Goal: Task Accomplishment & Management: Use online tool/utility

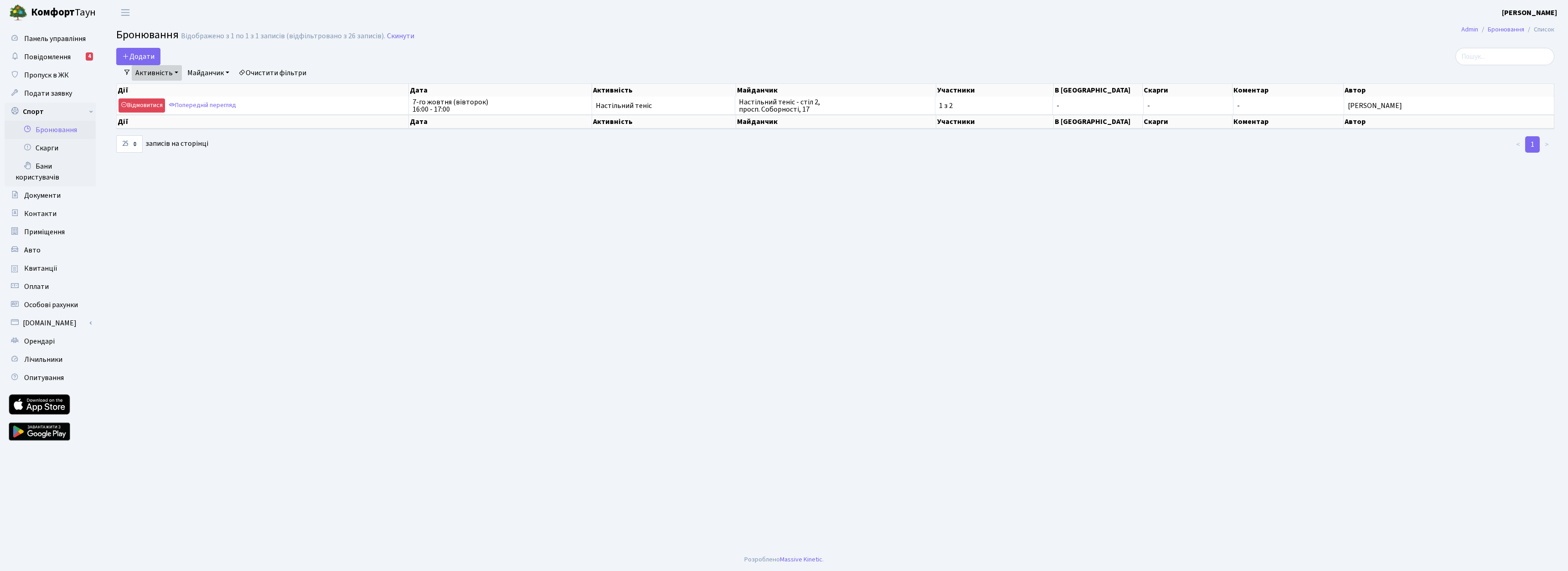
select select "25"
click at [146, 50] on button "Додати" at bounding box center [138, 57] width 44 height 17
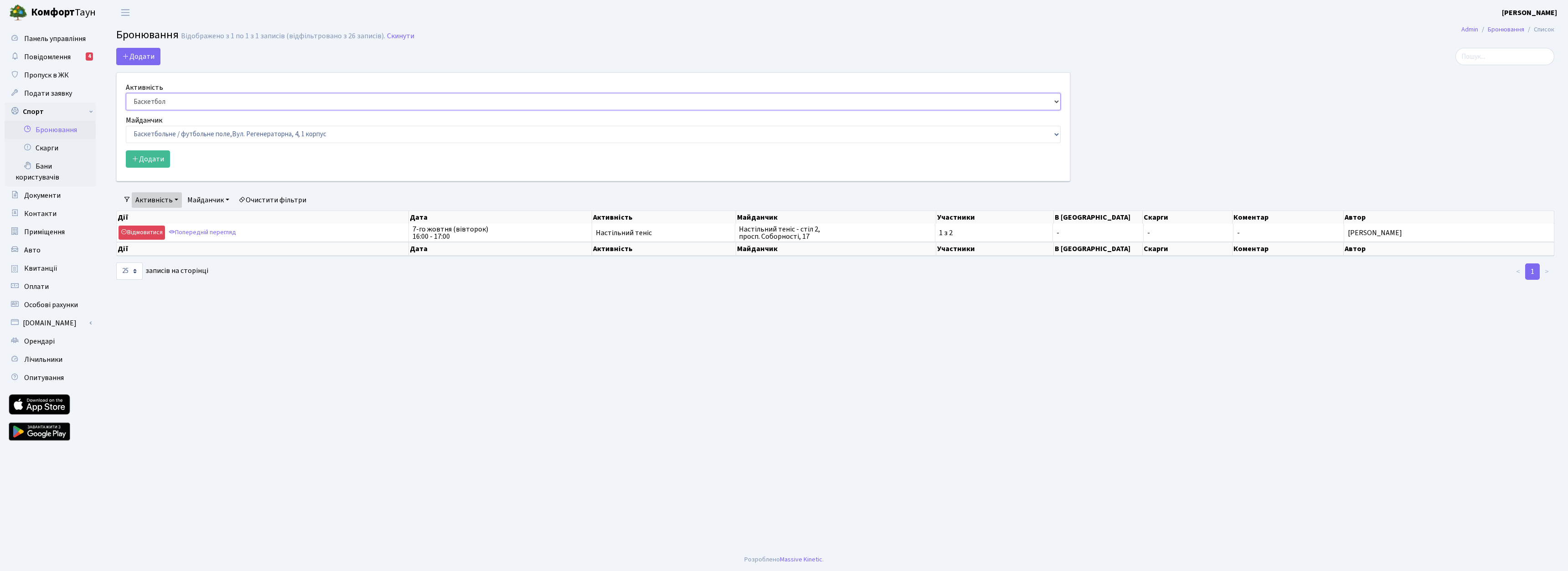
click at [197, 100] on select "Баскетбол Волейбол Йога Катання на роликах Настільний теніс Теніс Футбол Фітнес" at bounding box center [593, 102] width 935 height 17
select select "7"
click at [126, 93] on select "Баскетбол Волейбол Йога Катання на роликах Настільний теніс Теніс Футбол Фітнес" at bounding box center [593, 102] width 935 height 17
click at [207, 128] on select "Баскетбольне / футбольне поле, Вул. Регенераторна, 4, 1 корпус Баскетбольне пол…" at bounding box center [593, 135] width 935 height 17
select select "13"
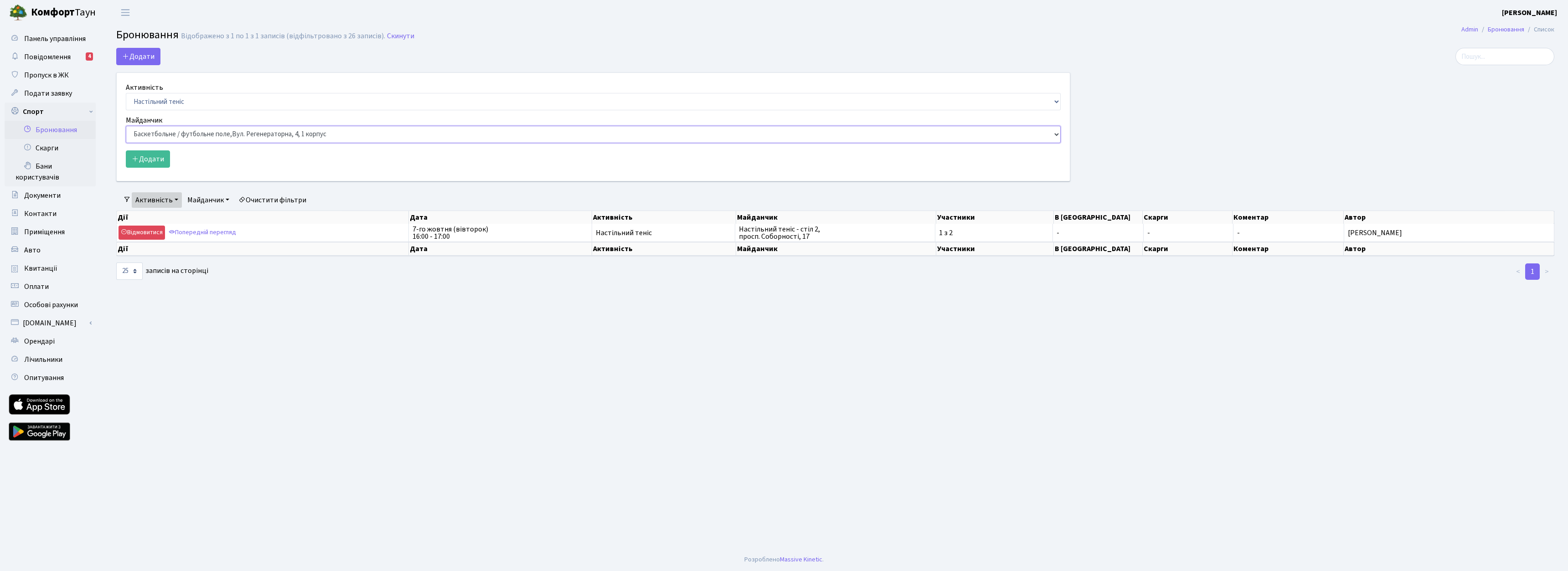
click at [126, 126] on select "Баскетбольне / футбольне поле, Вул. Регенераторна, 4, 1 корпус Баскетбольне пол…" at bounding box center [593, 135] width 935 height 17
click at [159, 160] on button "Додати" at bounding box center [148, 159] width 44 height 17
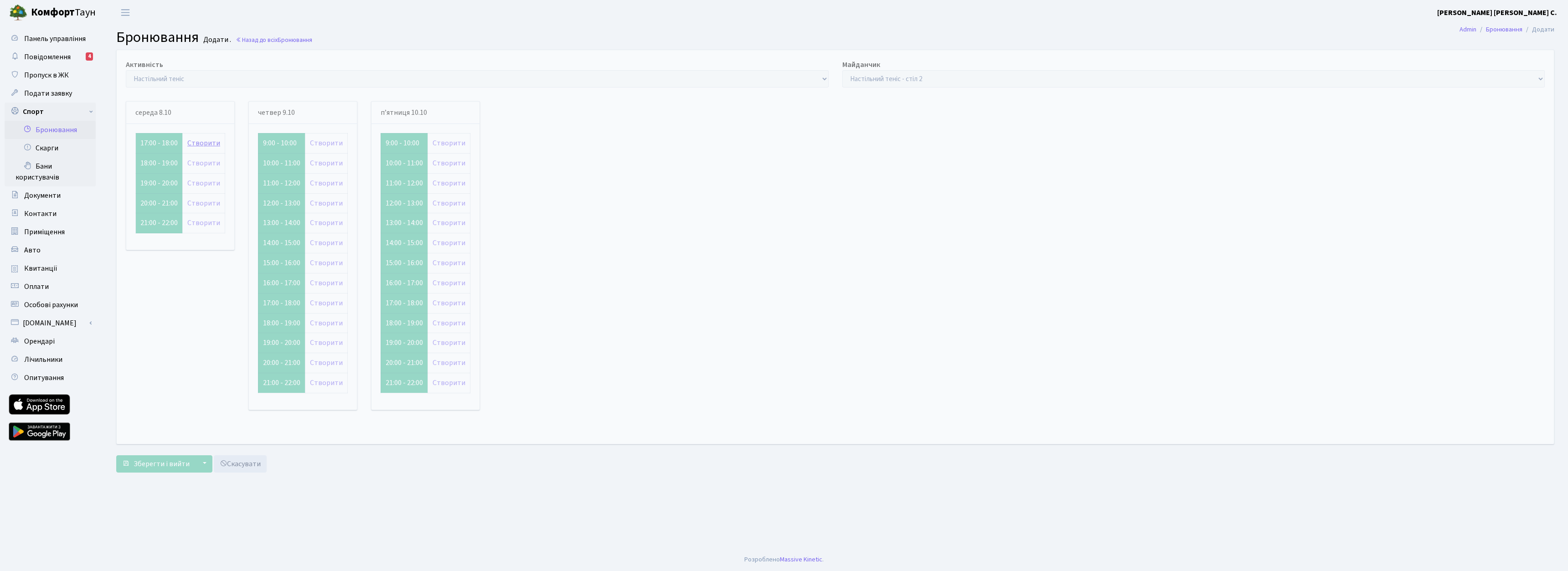
click at [209, 144] on link "Створити" at bounding box center [204, 143] width 33 height 10
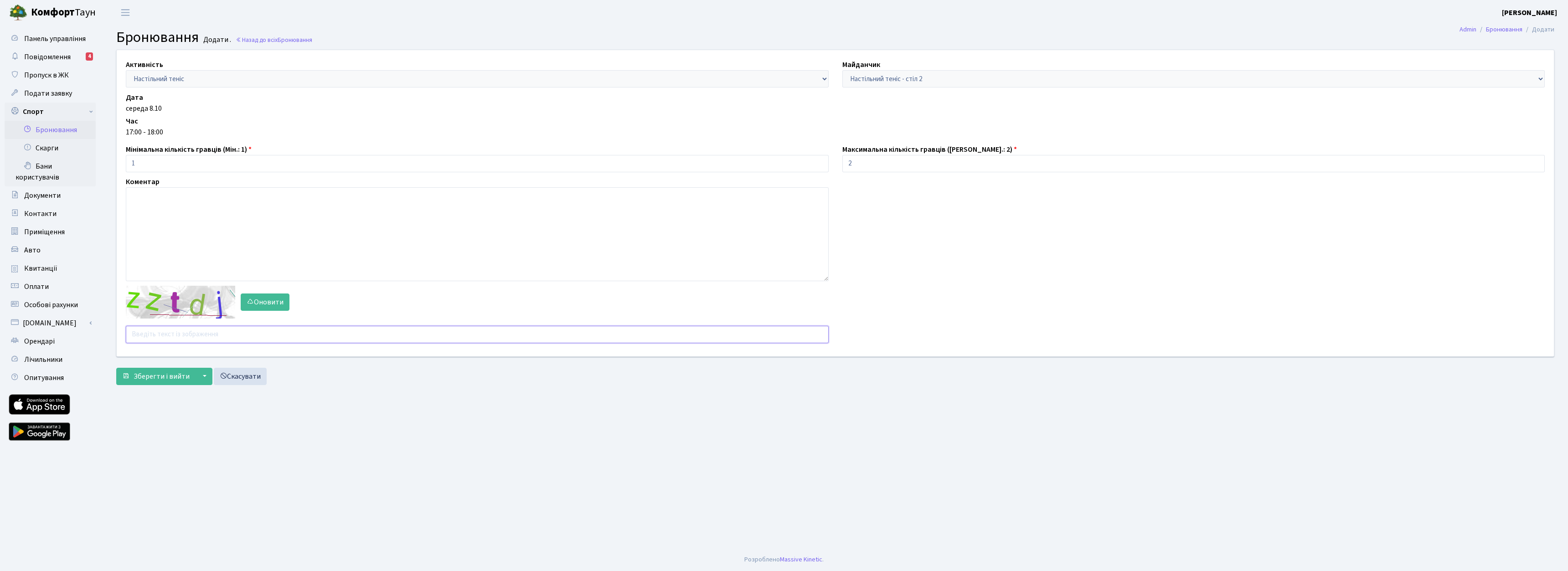
click at [169, 328] on input "text" at bounding box center [477, 334] width 703 height 17
type input "caye6"
click at [144, 379] on span "Зберегти і вийти" at bounding box center [161, 376] width 56 height 10
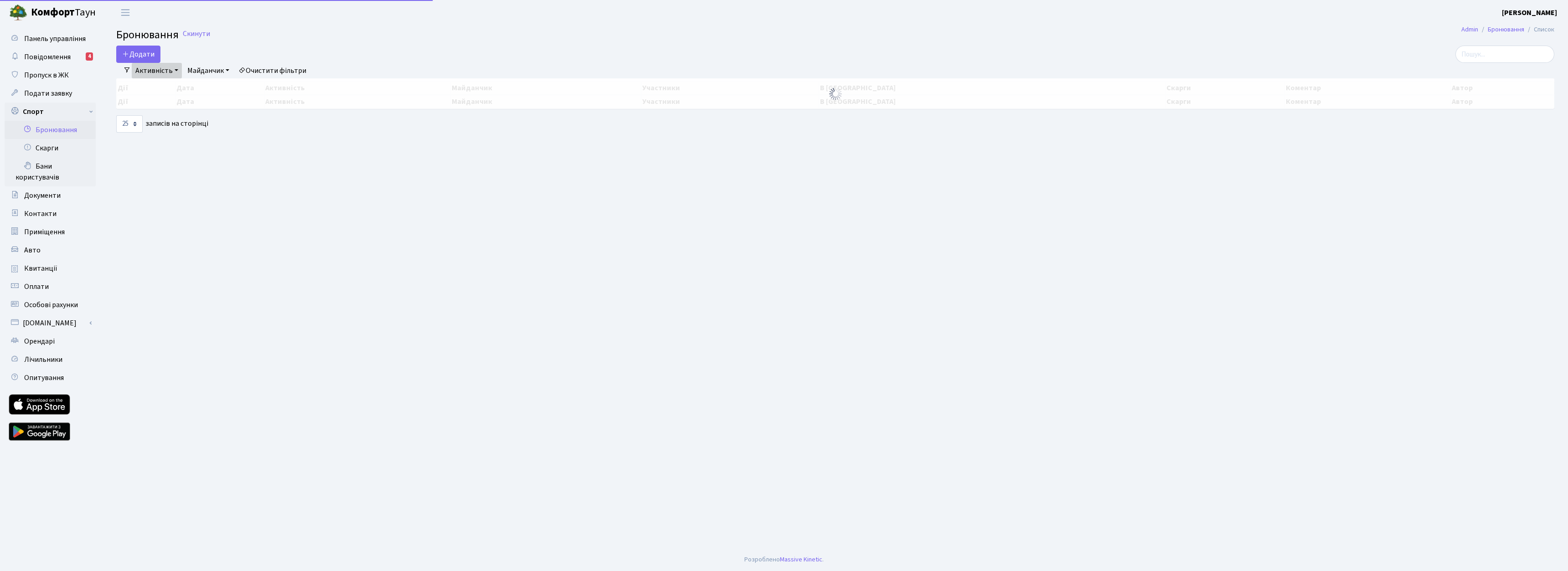
select select "25"
